Goal: Check status

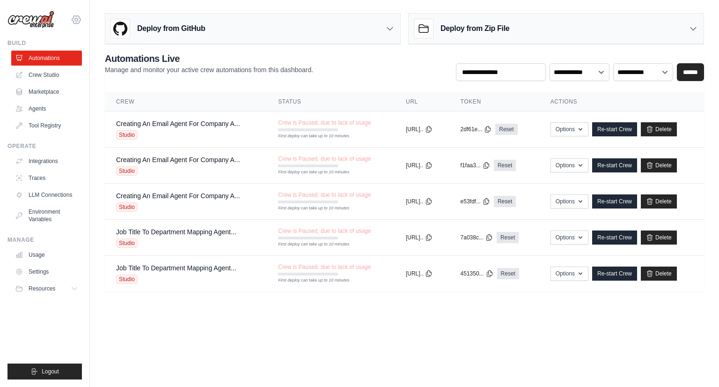
click at [74, 18] on icon at bounding box center [76, 19] width 11 height 11
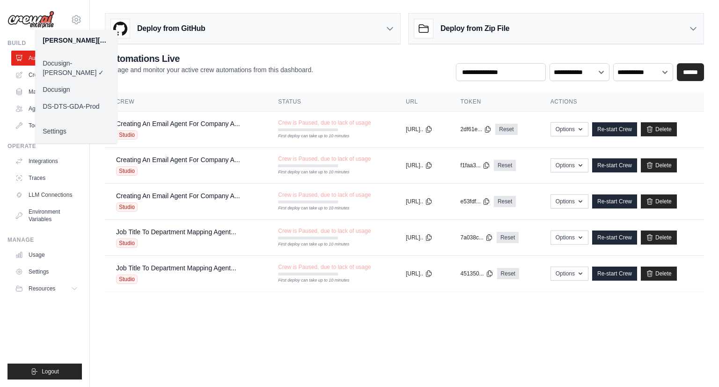
click at [66, 81] on link "Docusign" at bounding box center [76, 89] width 82 height 17
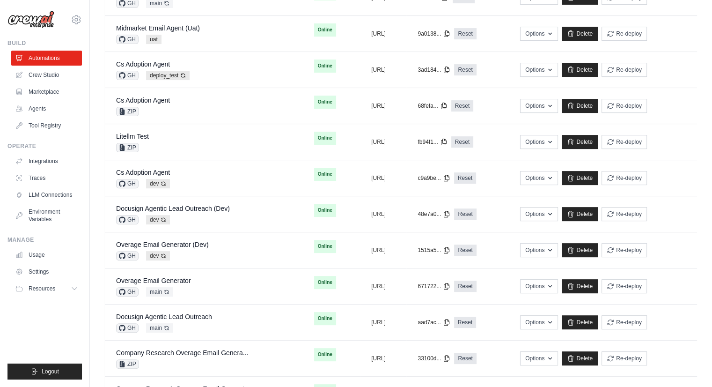
scroll to position [279, 0]
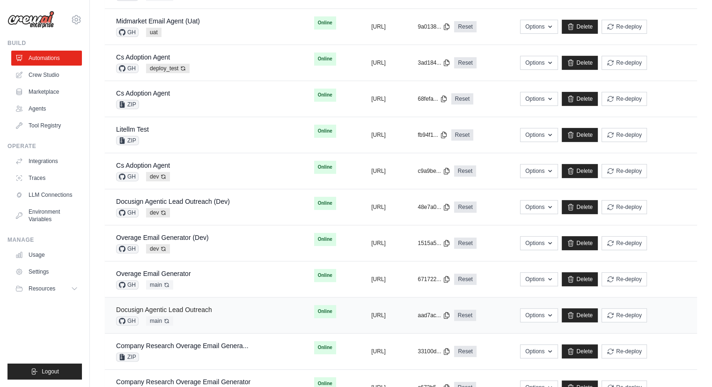
click at [206, 311] on link "Docusign Agentic Lead Outreach" at bounding box center [164, 309] width 96 height 7
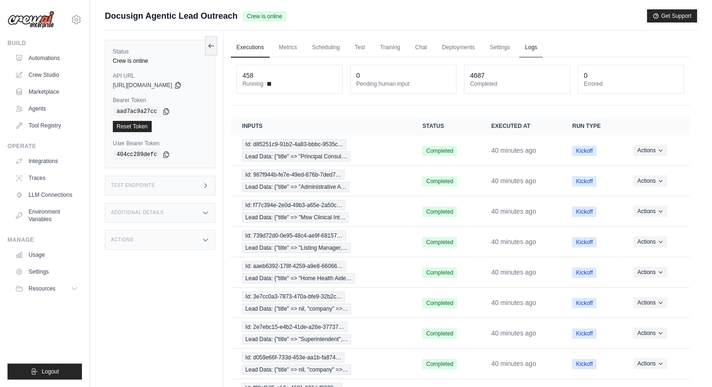
click at [531, 52] on link "Logs" at bounding box center [530, 48] width 23 height 20
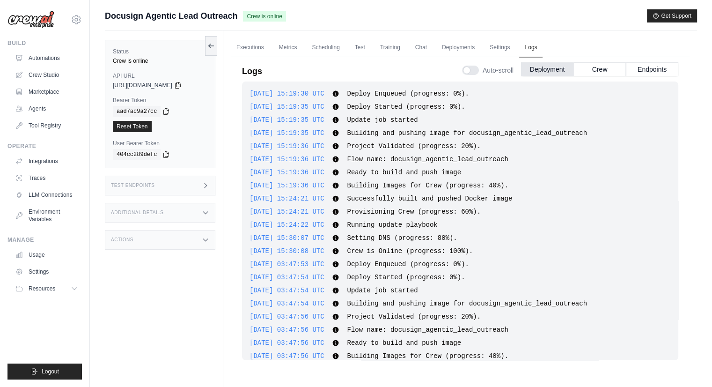
scroll to position [589, 0]
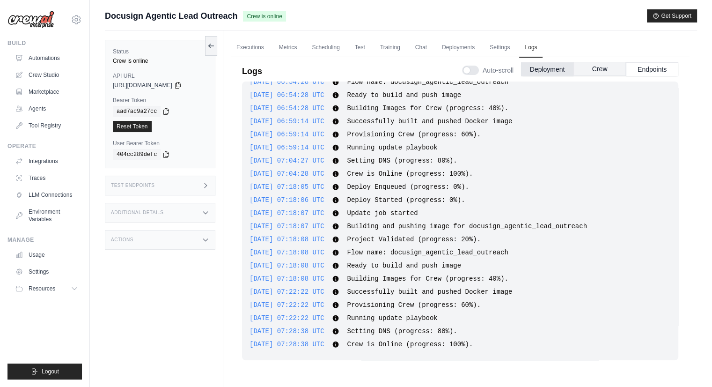
click at [603, 69] on button "Crew" at bounding box center [600, 69] width 52 height 14
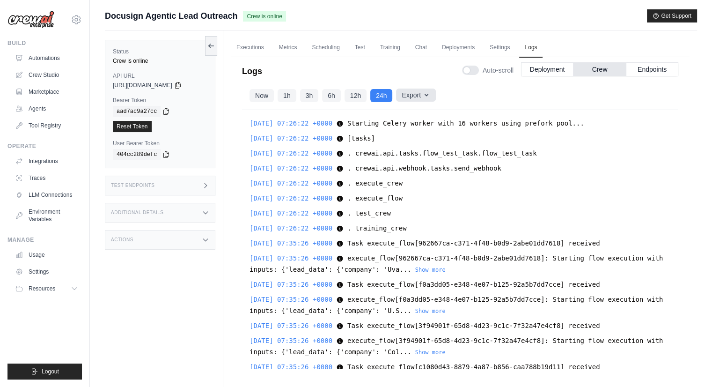
scroll to position [13026, 0]
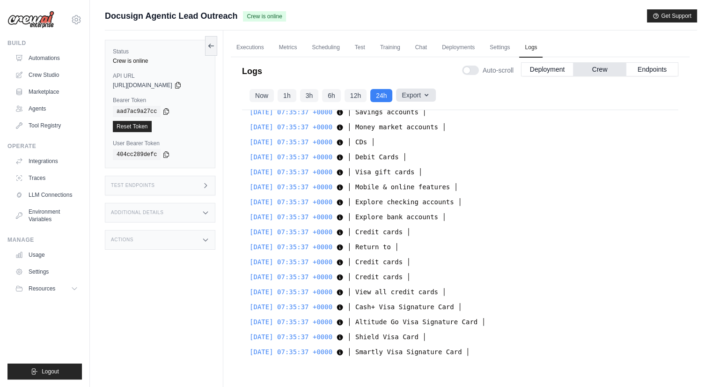
click at [425, 96] on icon "button" at bounding box center [426, 94] width 7 height 7
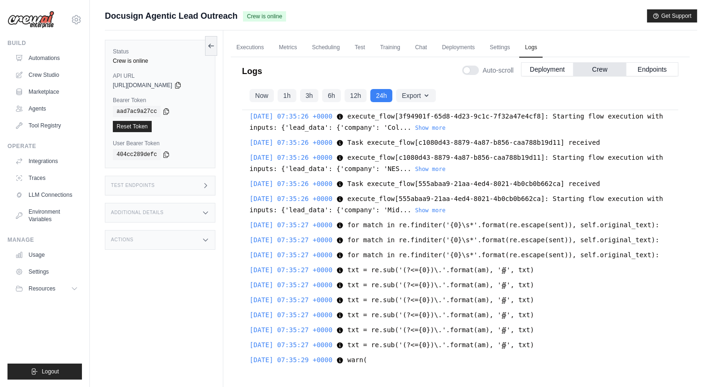
scroll to position [0, 0]
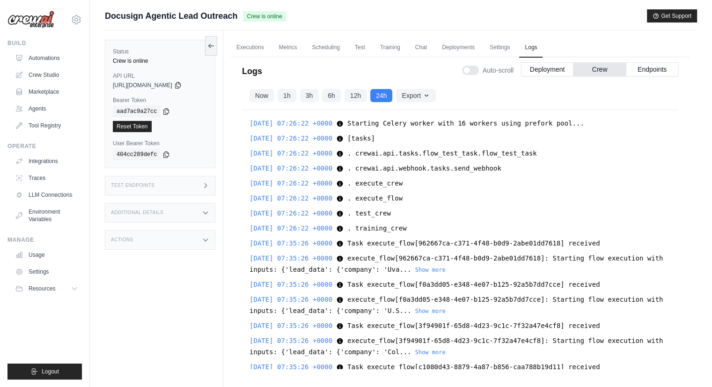
click at [595, 97] on div "Now 1h 3h 6h 12h 24h Export Export as JSON Export as CSV" at bounding box center [460, 95] width 436 height 29
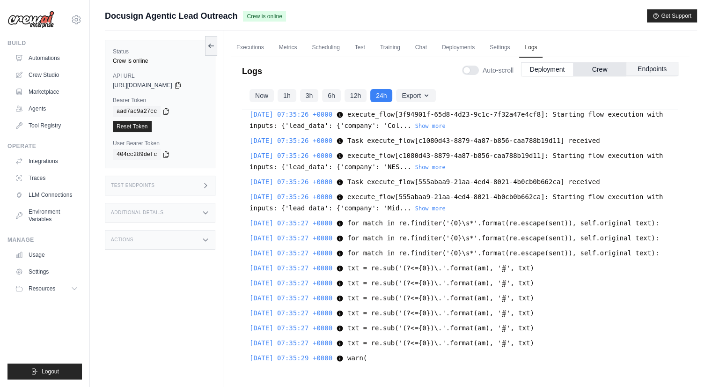
click at [646, 69] on button "Endpoints" at bounding box center [652, 69] width 52 height 14
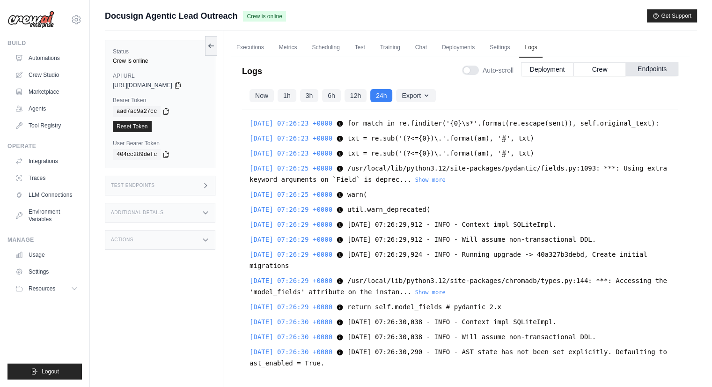
scroll to position [10223, 0]
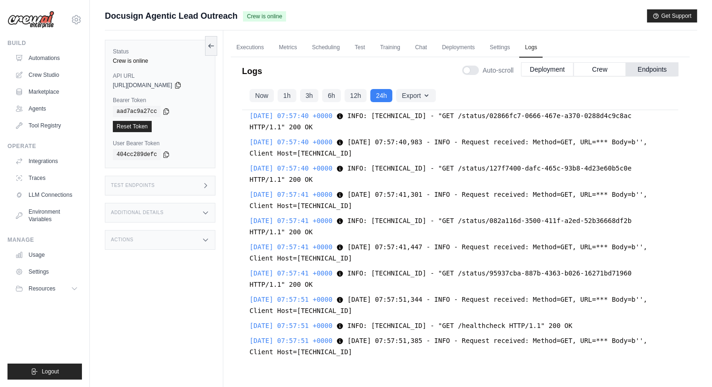
click at [481, 89] on div "Now 1h 3h 6h 12h 24h Export Export as JSON Export as CSV" at bounding box center [460, 95] width 436 height 29
click at [589, 68] on button "Crew" at bounding box center [600, 69] width 52 height 14
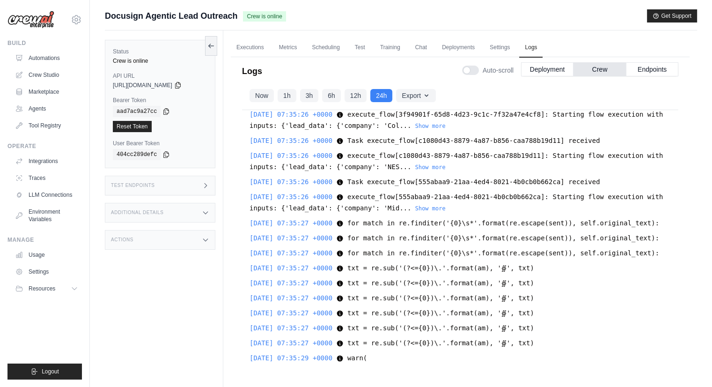
click at [375, 229] on div "[DATE] 07:26:22 +0000 Starting Celery worker with 16 workers using prefork pool…" at bounding box center [460, 239] width 436 height 259
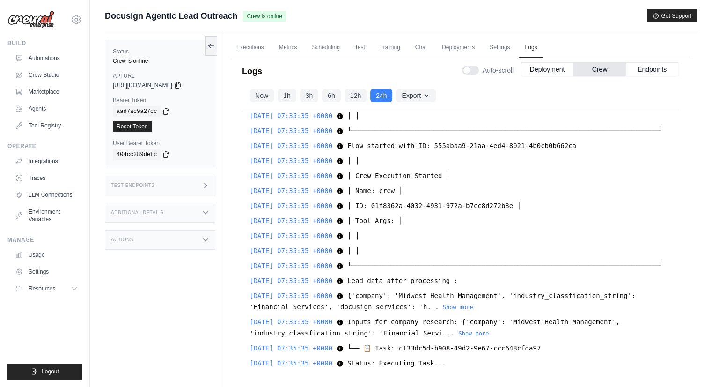
scroll to position [4521, 0]
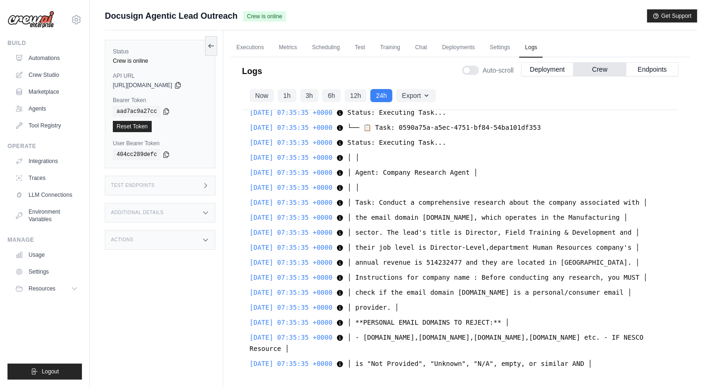
click at [310, 200] on span "[DATE] 07:35:35 +0000" at bounding box center [291, 202] width 83 height 7
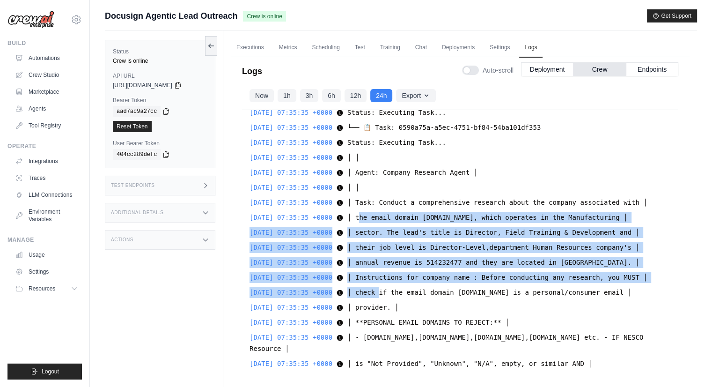
drag, startPoint x: 367, startPoint y: 207, endPoint x: 384, endPoint y: 287, distance: 81.0
click at [384, 287] on div "[DATE] 07:26:22 +0000 Starting Celery worker with 16 workers using prefork pool…" at bounding box center [460, 239] width 436 height 259
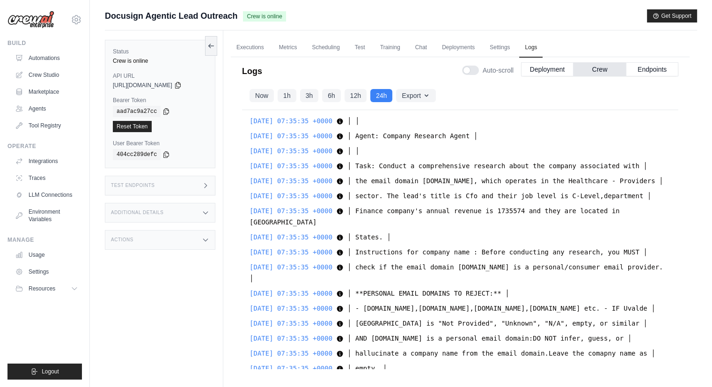
scroll to position [5200, 0]
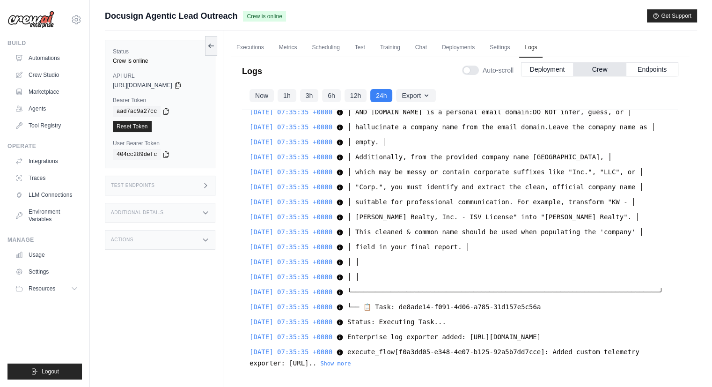
click at [176, 281] on div "Status Crew is online API URL copied [URL][DOMAIN_NAME] Bearer Token copied aad…" at bounding box center [164, 223] width 118 height 387
click at [250, 47] on link "Executions" at bounding box center [250, 48] width 39 height 20
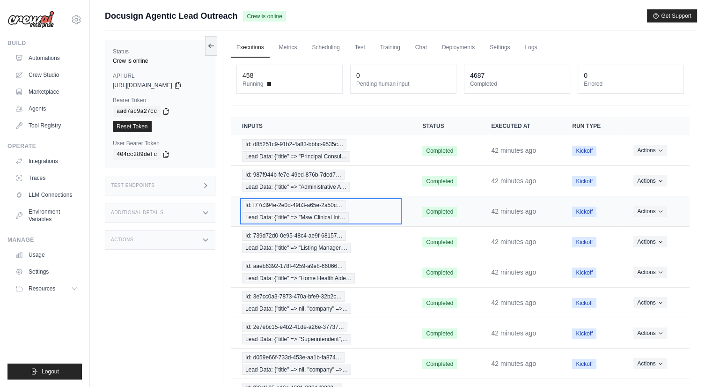
click at [311, 212] on span "Lead Data: {"title" => "Msw Clinical Int…" at bounding box center [295, 217] width 107 height 10
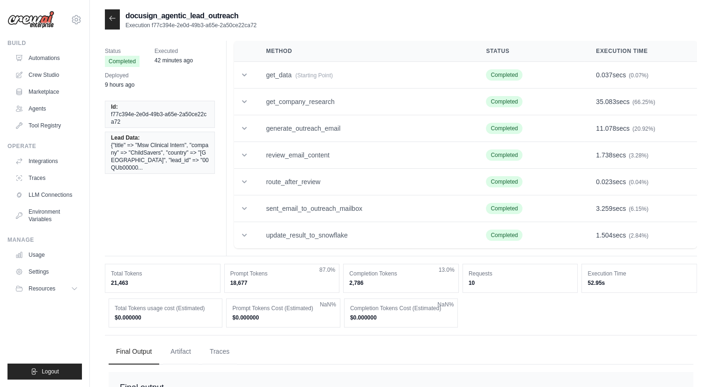
scroll to position [49, 0]
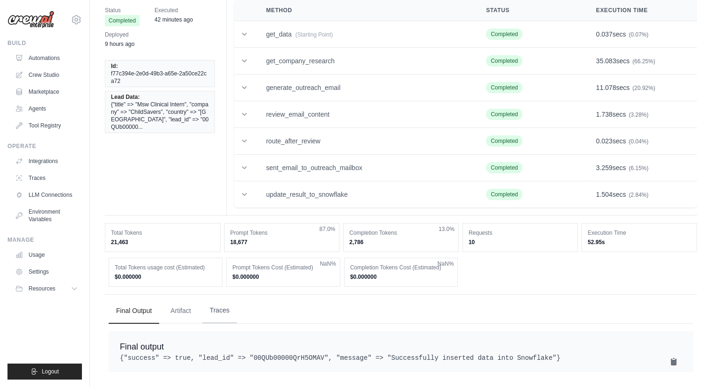
click at [228, 306] on button "Traces" at bounding box center [219, 310] width 35 height 25
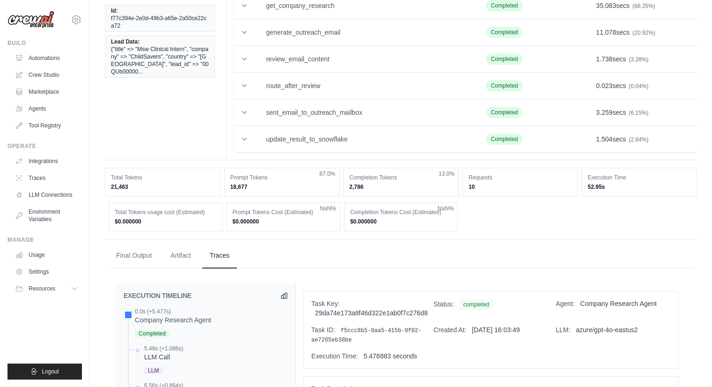
scroll to position [0, 0]
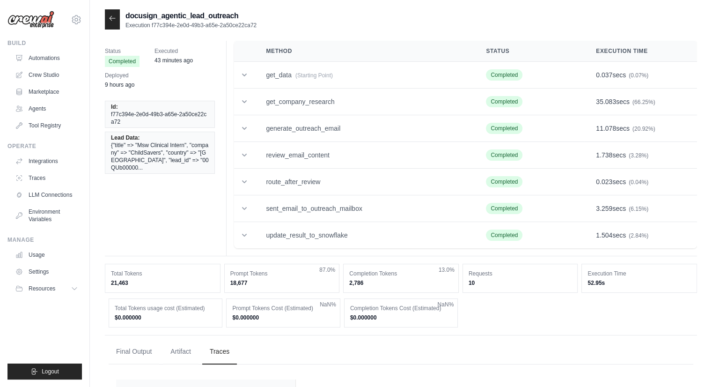
click at [110, 25] on div at bounding box center [112, 19] width 15 height 20
click at [113, 18] on icon at bounding box center [113, 18] width 6 height 4
